Goal: Find specific page/section: Find specific page/section

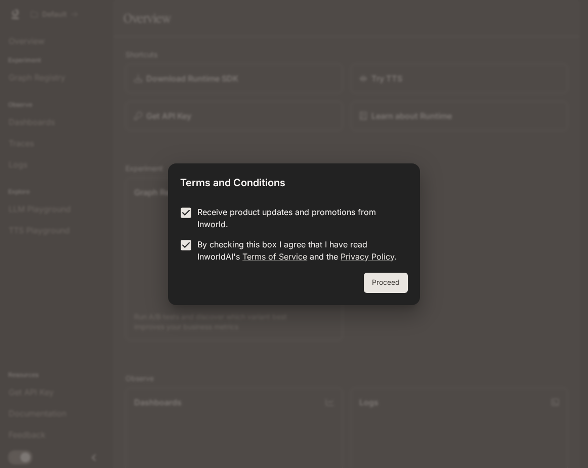
click at [392, 283] on button "Proceed" at bounding box center [386, 283] width 44 height 20
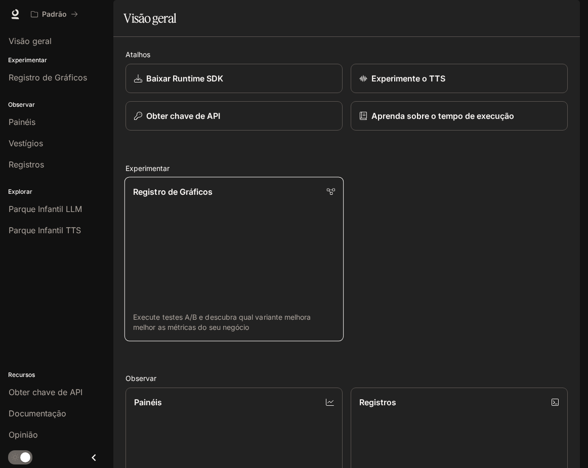
click at [173, 270] on link "Registro de Gráficos Execute testes A/B e descubra qual variante melhora melhor…" at bounding box center [233, 259] width 219 height 164
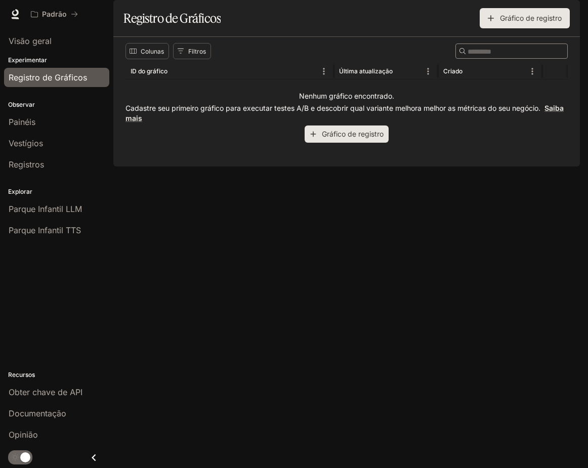
click at [190, 166] on div "Colunas Filtros ​ ID do gráfico Última atualização Criado Nenhum gráfico encont…" at bounding box center [346, 102] width 466 height 130
